Goal: Task Accomplishment & Management: Use online tool/utility

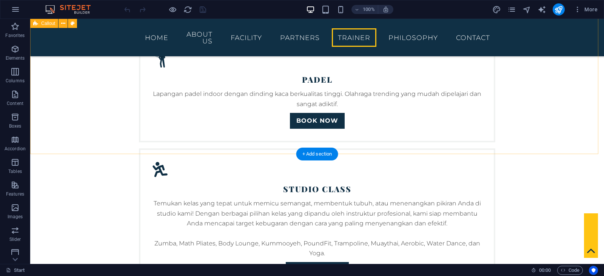
scroll to position [1902, 0]
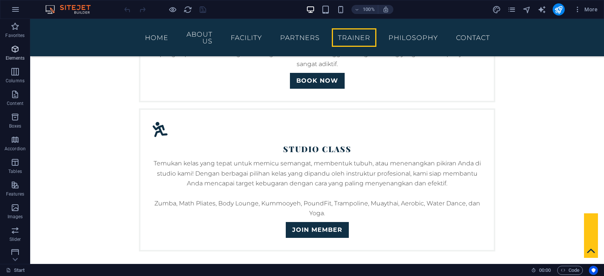
click at [15, 51] on icon "button" at bounding box center [15, 49] width 9 height 9
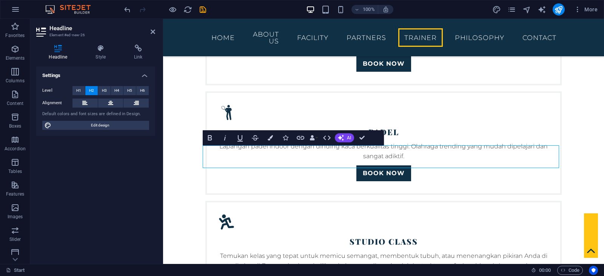
scroll to position [1838, 0]
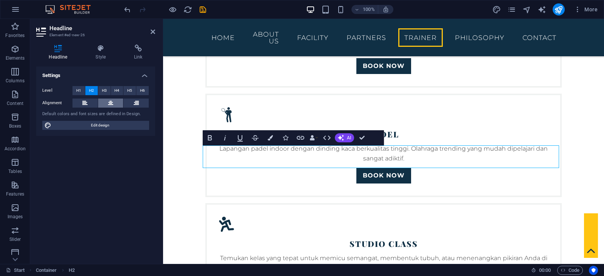
click at [109, 103] on icon at bounding box center [110, 102] width 5 height 9
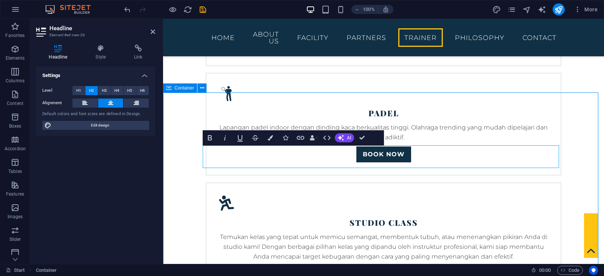
scroll to position [1902, 0]
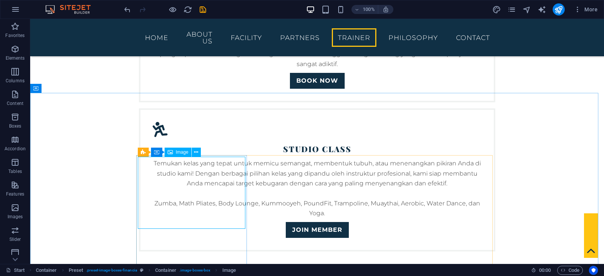
click at [183, 153] on span "Image" at bounding box center [182, 152] width 12 height 5
click at [197, 152] on icon at bounding box center [196, 152] width 4 height 8
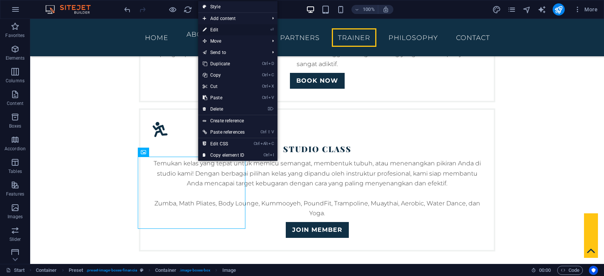
click at [230, 30] on link "⏎ Edit" at bounding box center [223, 29] width 51 height 11
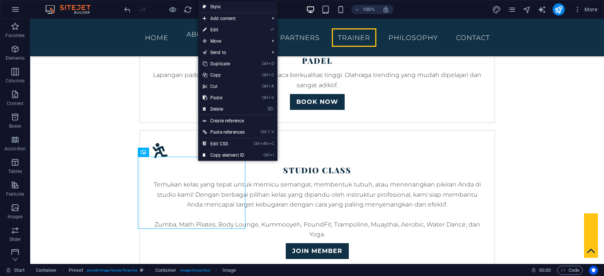
select select "%"
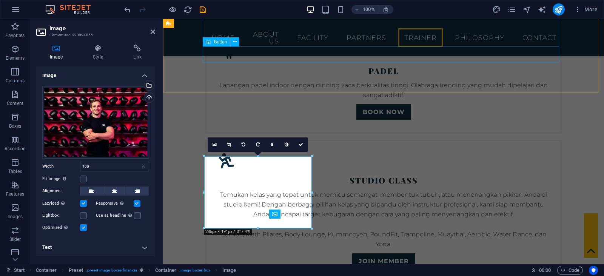
scroll to position [1838, 0]
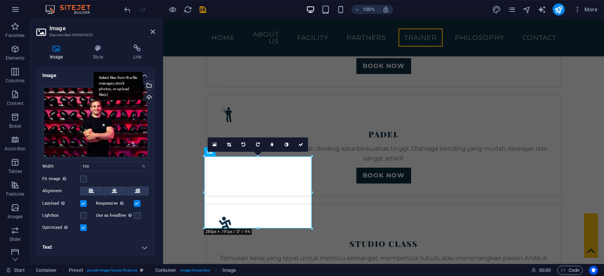
click at [149, 86] on div "Select files from the file manager, stock photos, or upload file(s)" at bounding box center [148, 85] width 11 height 11
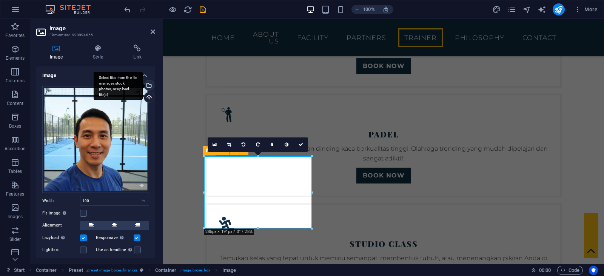
click at [143, 84] on div "Select files from the file manager, stock photos, or upload file(s)" at bounding box center [118, 86] width 49 height 28
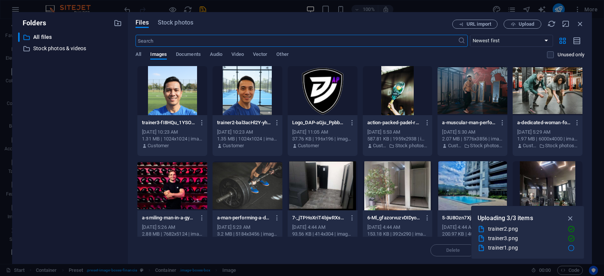
scroll to position [1951, 0]
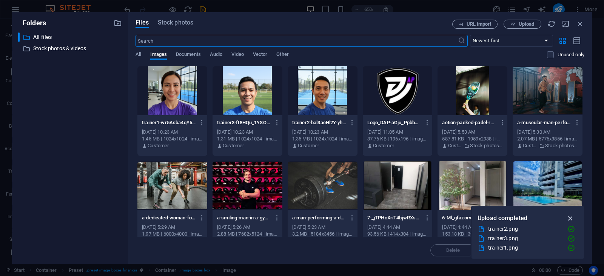
click at [570, 218] on icon "button" at bounding box center [570, 218] width 9 height 8
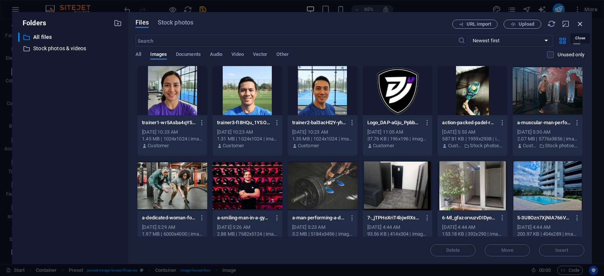
click at [580, 26] on icon "button" at bounding box center [580, 24] width 8 height 8
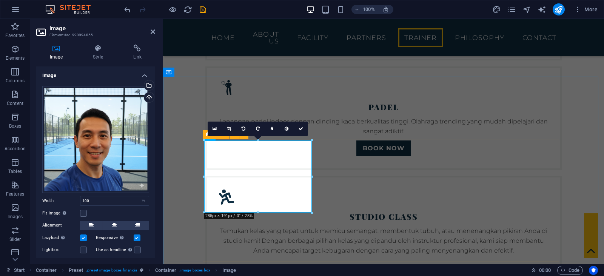
scroll to position [1876, 0]
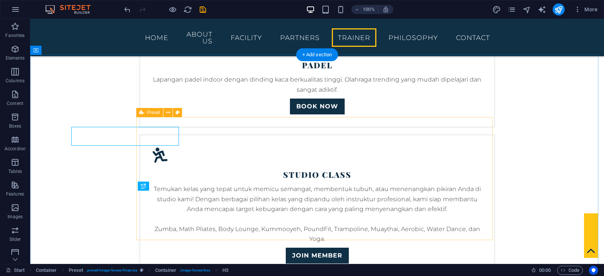
scroll to position [1940, 0]
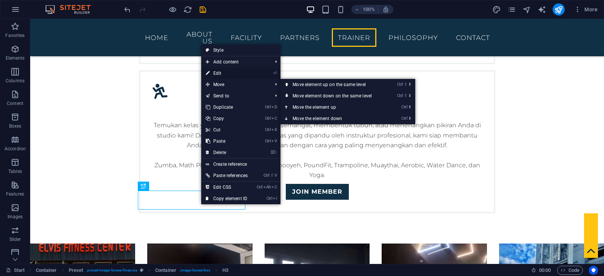
click at [221, 71] on link "⏎ Edit" at bounding box center [226, 73] width 51 height 11
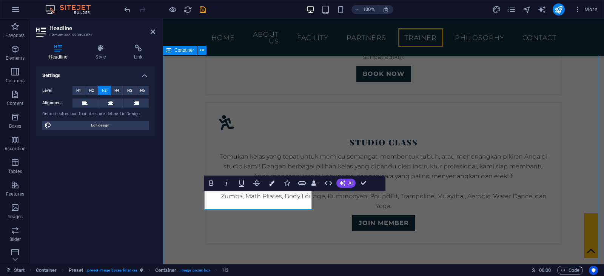
scroll to position [1876, 0]
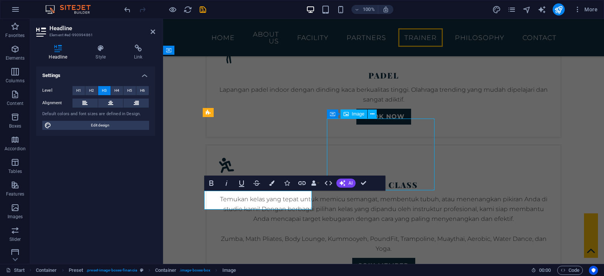
scroll to position [1940, 0]
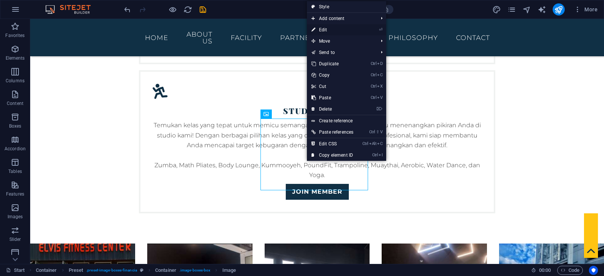
click at [334, 30] on link "⏎ Edit" at bounding box center [332, 29] width 51 height 11
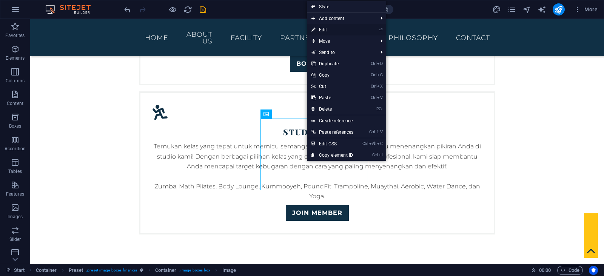
select select "%"
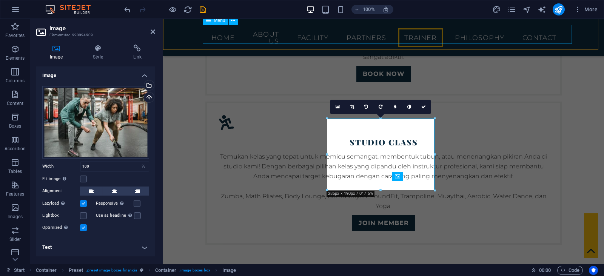
scroll to position [1876, 0]
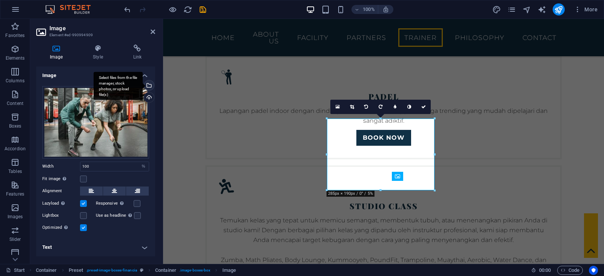
click at [148, 83] on div "Select files from the file manager, stock photos, or upload file(s)" at bounding box center [148, 85] width 11 height 11
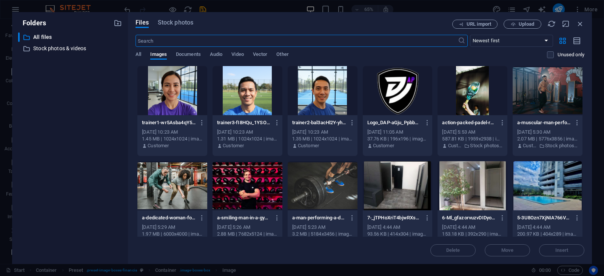
scroll to position [1989, 0]
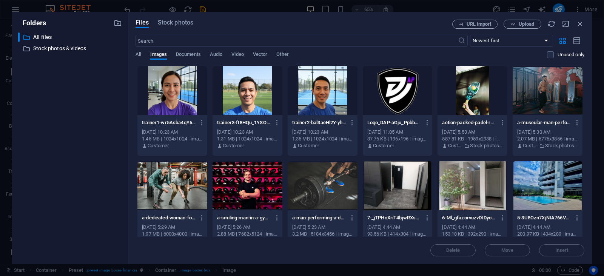
click at [179, 93] on div at bounding box center [172, 90] width 70 height 49
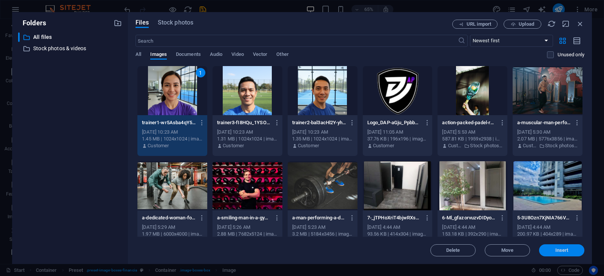
click at [560, 250] on span "Insert" at bounding box center [561, 250] width 13 height 5
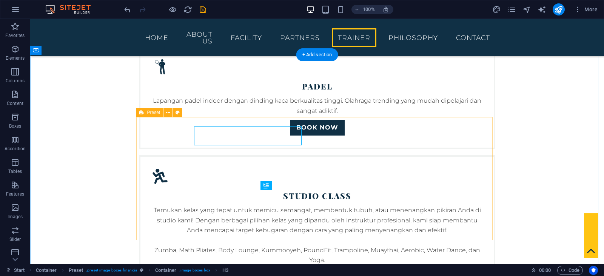
scroll to position [1940, 0]
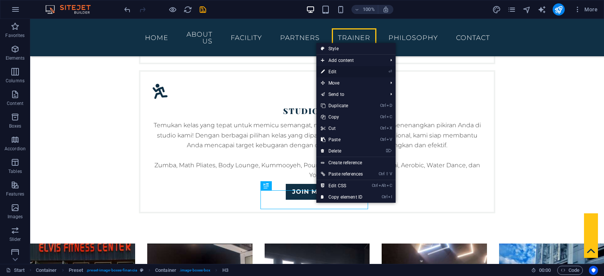
click at [342, 72] on link "⏎ Edit" at bounding box center [341, 71] width 51 height 11
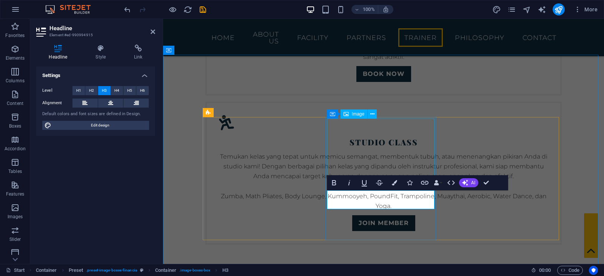
scroll to position [1876, 0]
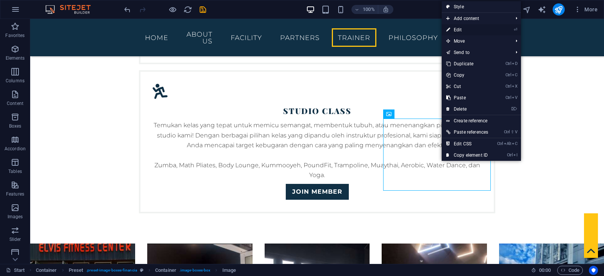
drag, startPoint x: 466, startPoint y: 28, endPoint x: 272, endPoint y: 22, distance: 194.0
click at [466, 28] on link "⏎ Edit" at bounding box center [466, 29] width 51 height 11
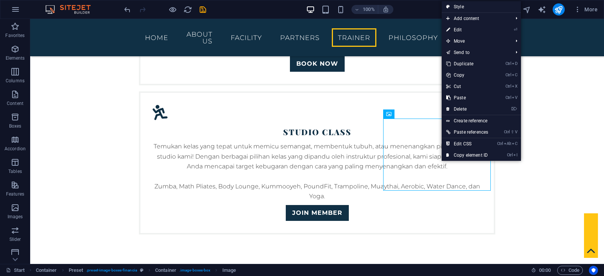
select select "%"
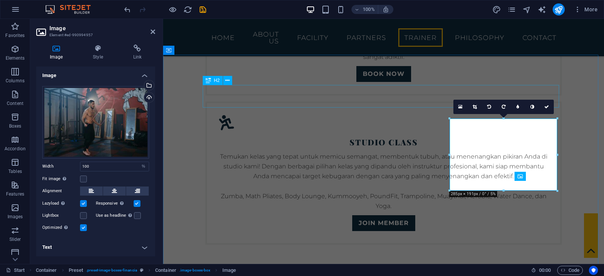
scroll to position [1876, 0]
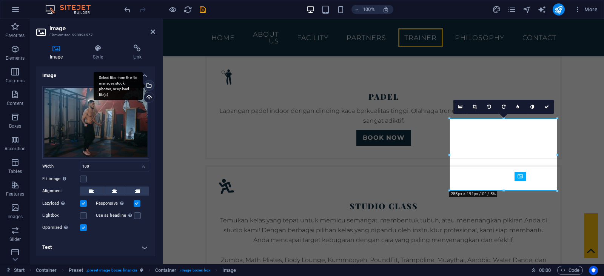
click at [143, 88] on div "Select files from the file manager, stock photos, or upload file(s)" at bounding box center [118, 86] width 49 height 28
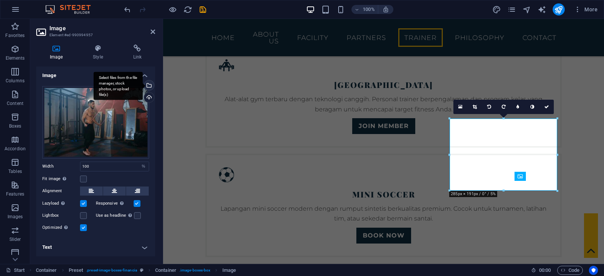
scroll to position [1989, 0]
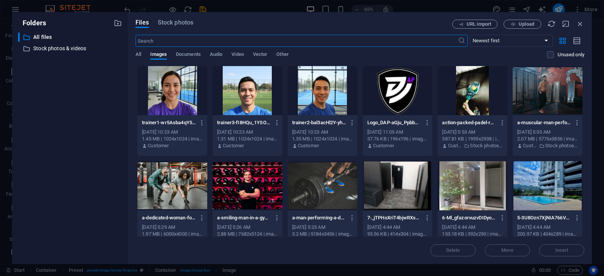
click at [254, 96] on div at bounding box center [247, 90] width 70 height 49
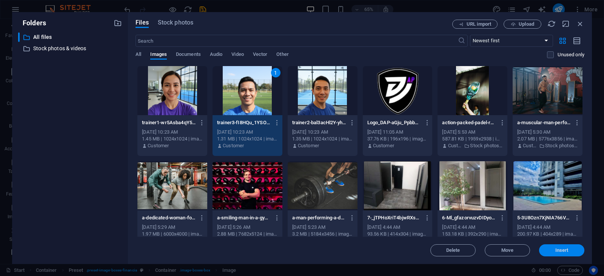
click at [564, 249] on span "Insert" at bounding box center [561, 250] width 13 height 5
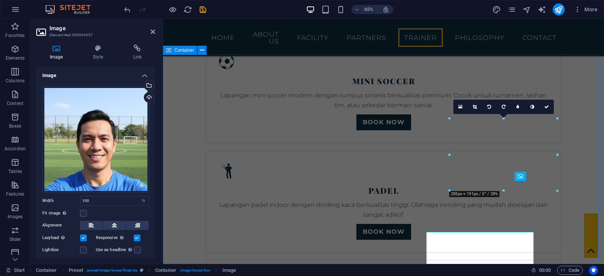
scroll to position [1876, 0]
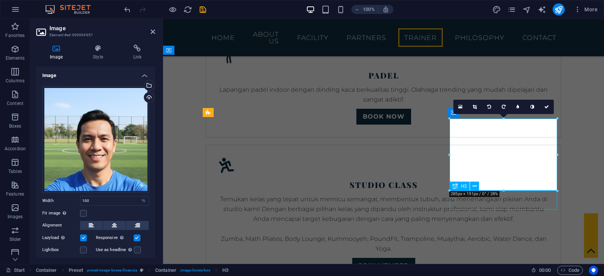
scroll to position [1940, 0]
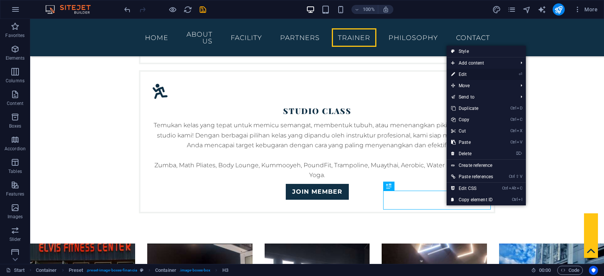
click at [466, 74] on link "⏎ Edit" at bounding box center [471, 74] width 51 height 11
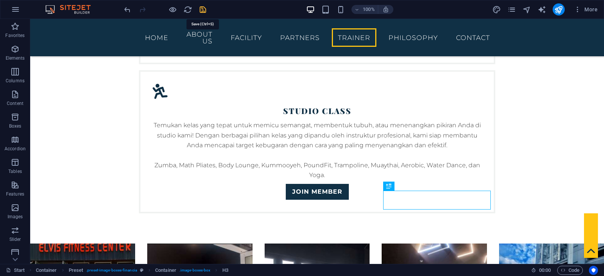
click at [204, 9] on icon "save" at bounding box center [202, 9] width 9 height 9
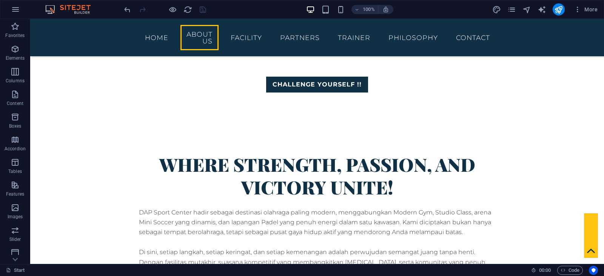
scroll to position [0, 0]
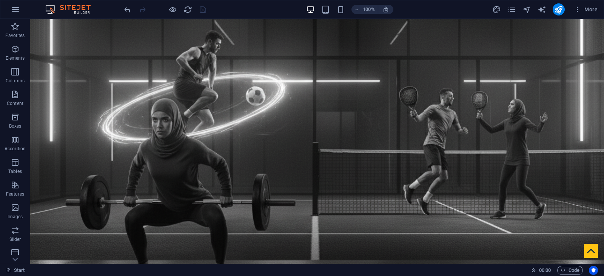
drag, startPoint x: 600, startPoint y: 195, endPoint x: 598, endPoint y: 34, distance: 161.1
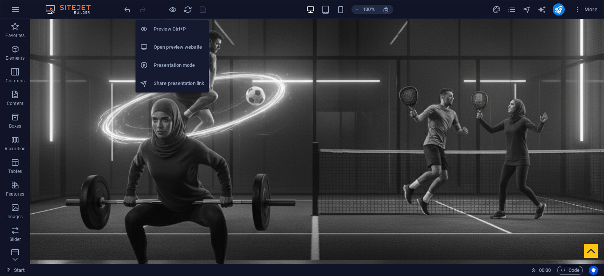
click at [186, 48] on h6 "Open preview website" at bounding box center [179, 47] width 51 height 9
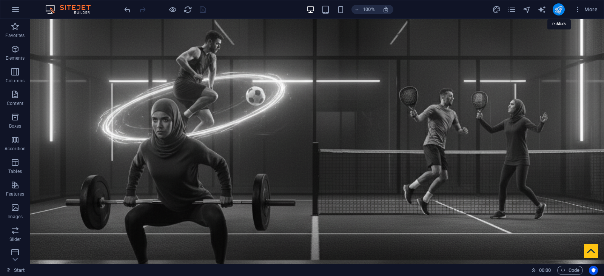
click at [556, 9] on icon "publish" at bounding box center [558, 9] width 9 height 9
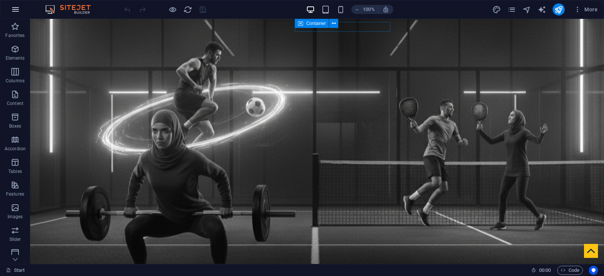
click at [18, 10] on icon "button" at bounding box center [15, 9] width 9 height 9
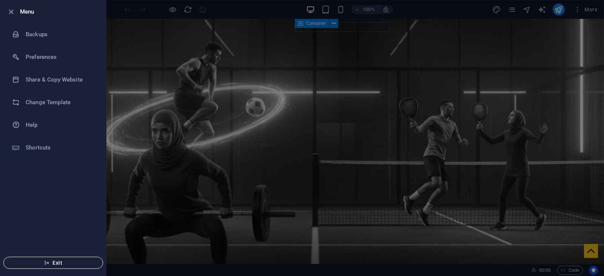
click at [51, 265] on span "Exit" at bounding box center [53, 263] width 87 height 6
